Goal: Task Accomplishment & Management: Complete application form

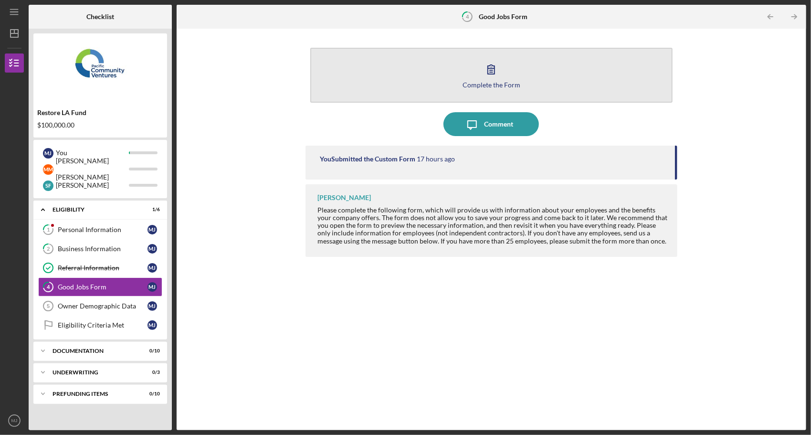
click at [495, 76] on icon "button" at bounding box center [491, 69] width 24 height 24
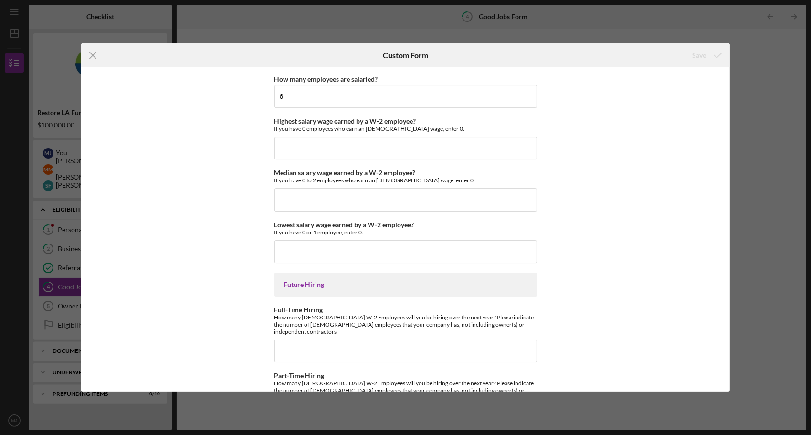
scroll to position [2075, 0]
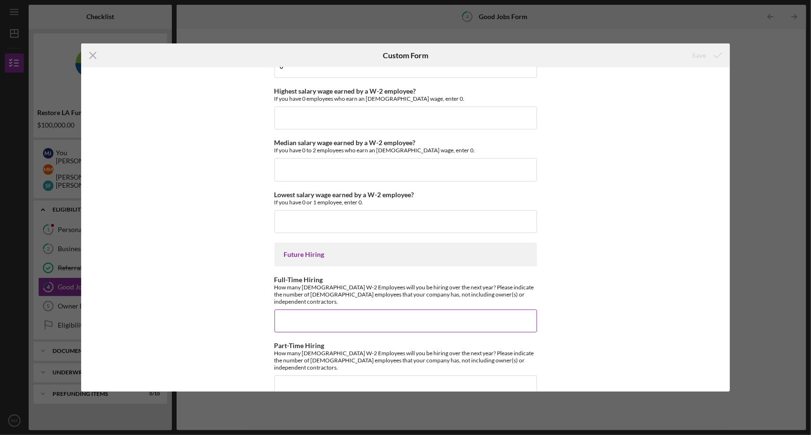
click at [319, 309] on input "Full-Time Hiring" at bounding box center [406, 320] width 263 height 23
type input "2"
click at [311, 375] on input "Part-Time Hiring" at bounding box center [406, 386] width 263 height 23
type input "3"
type input "5"
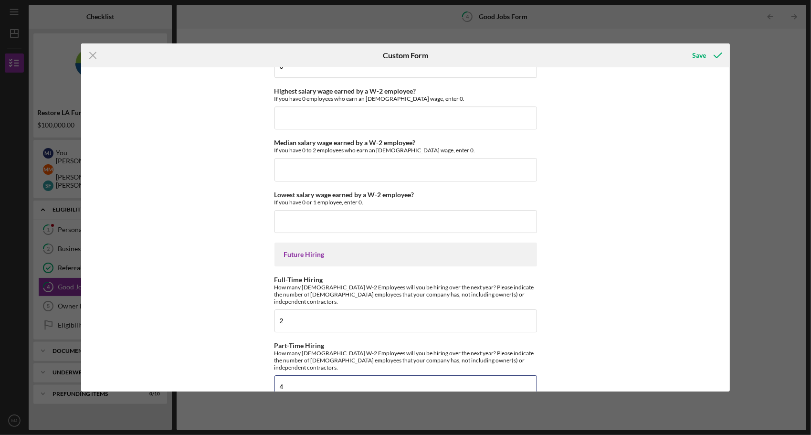
type input "4"
click at [619, 301] on div "Good Jobs Form *Total Number of [DEMOGRAPHIC_DATA] W-2 Employees If you have no…" at bounding box center [405, 229] width 649 height 324
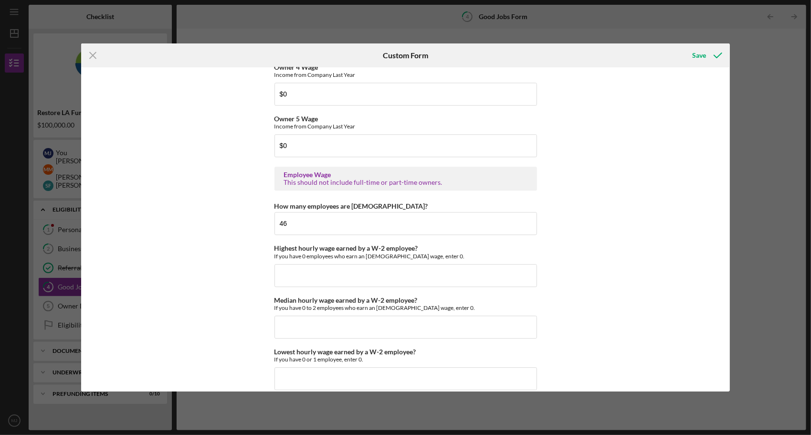
scroll to position [1814, 0]
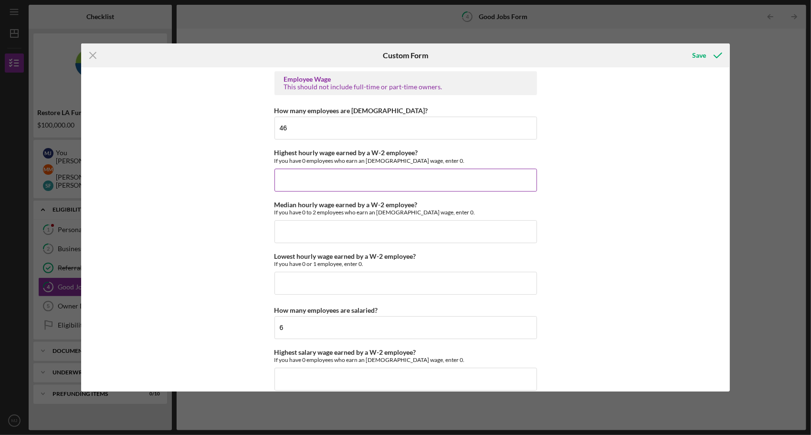
click at [364, 187] on input "Highest hourly wage earned by a W-2 employee?" at bounding box center [406, 180] width 263 height 23
click at [329, 225] on input "Median hourly wage earned by a W-2 employee?" at bounding box center [406, 231] width 263 height 23
click at [315, 272] on input "Lowest hourly wage earned by a W-2 employee?" at bounding box center [406, 283] width 263 height 23
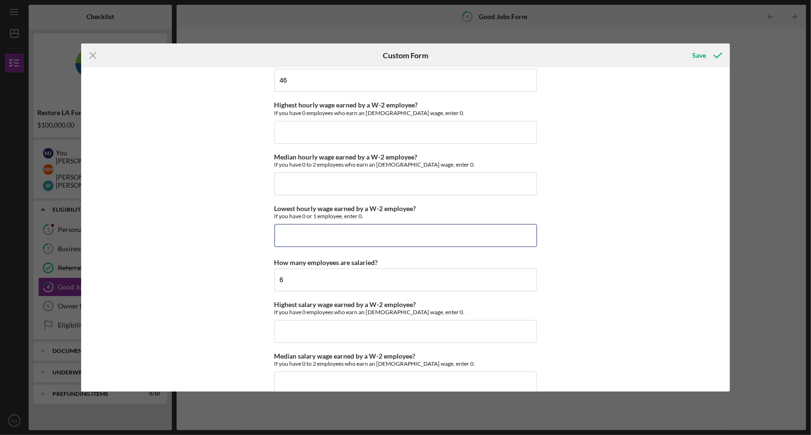
scroll to position [2005, 0]
